Goal: Navigation & Orientation: Find specific page/section

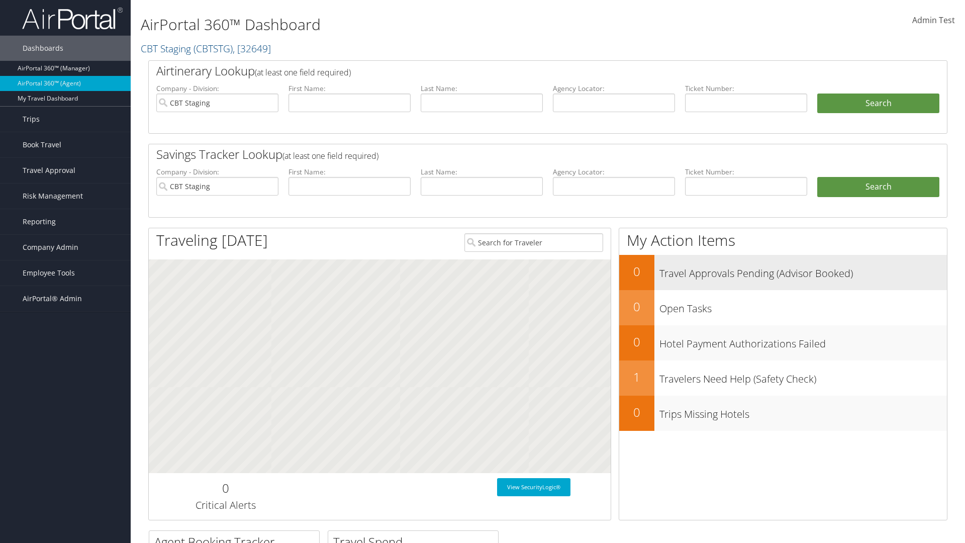
click at [783, 272] on h3 "Travel Approvals Pending (Advisor Booked)" at bounding box center [804, 270] width 288 height 19
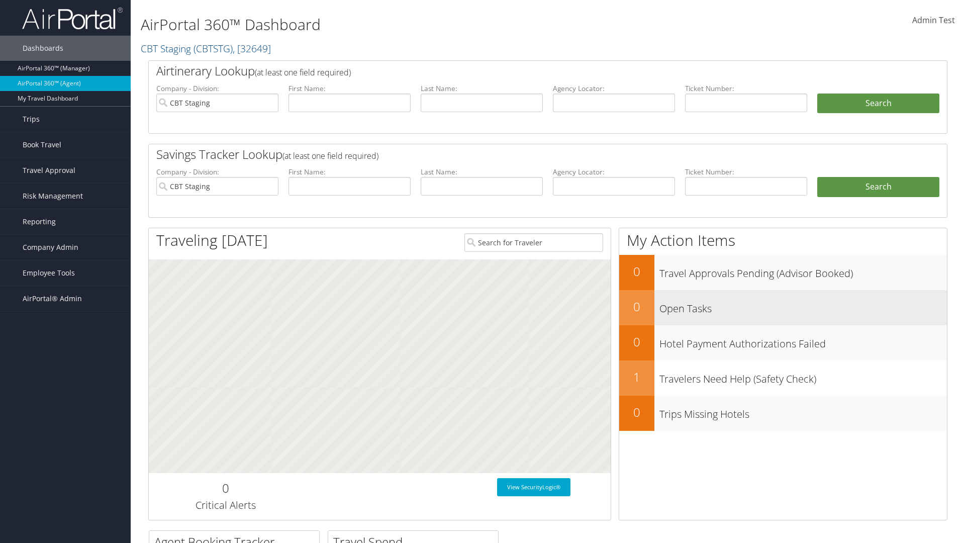
click at [783, 307] on h3 "Open Tasks" at bounding box center [804, 306] width 288 height 19
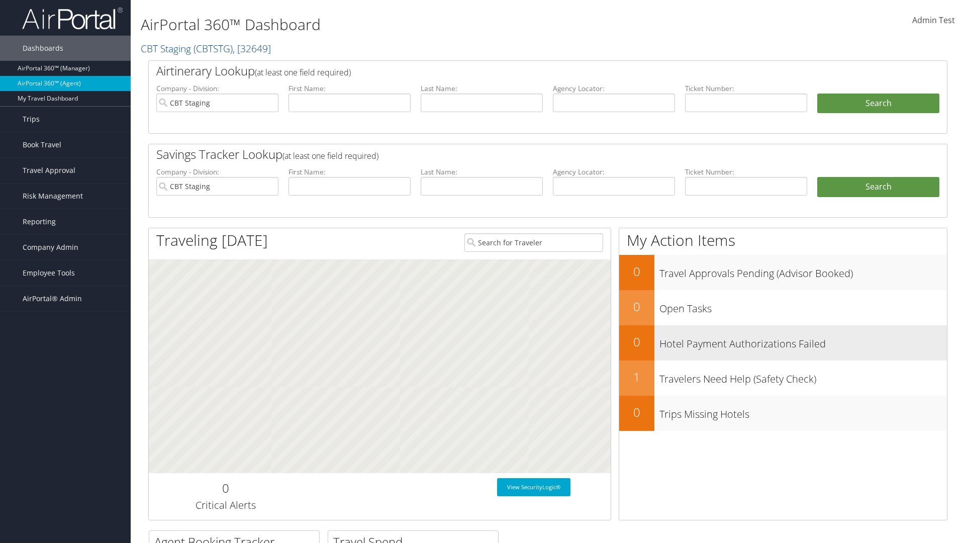
click at [783, 342] on h3 "Hotel Payment Authorizations Failed" at bounding box center [804, 341] width 288 height 19
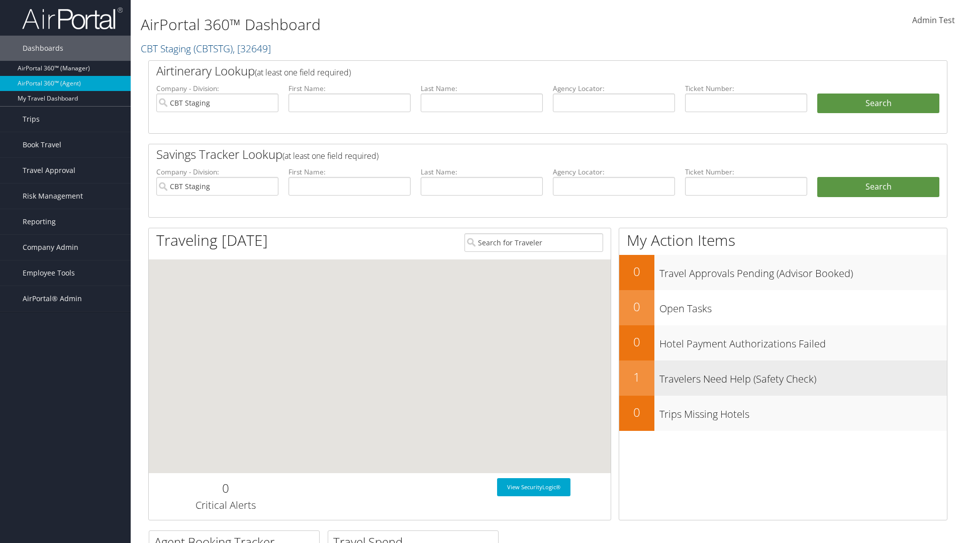
click at [783, 378] on h3 "Travelers Need Help (Safety Check)" at bounding box center [804, 376] width 288 height 19
